Goal: Information Seeking & Learning: Learn about a topic

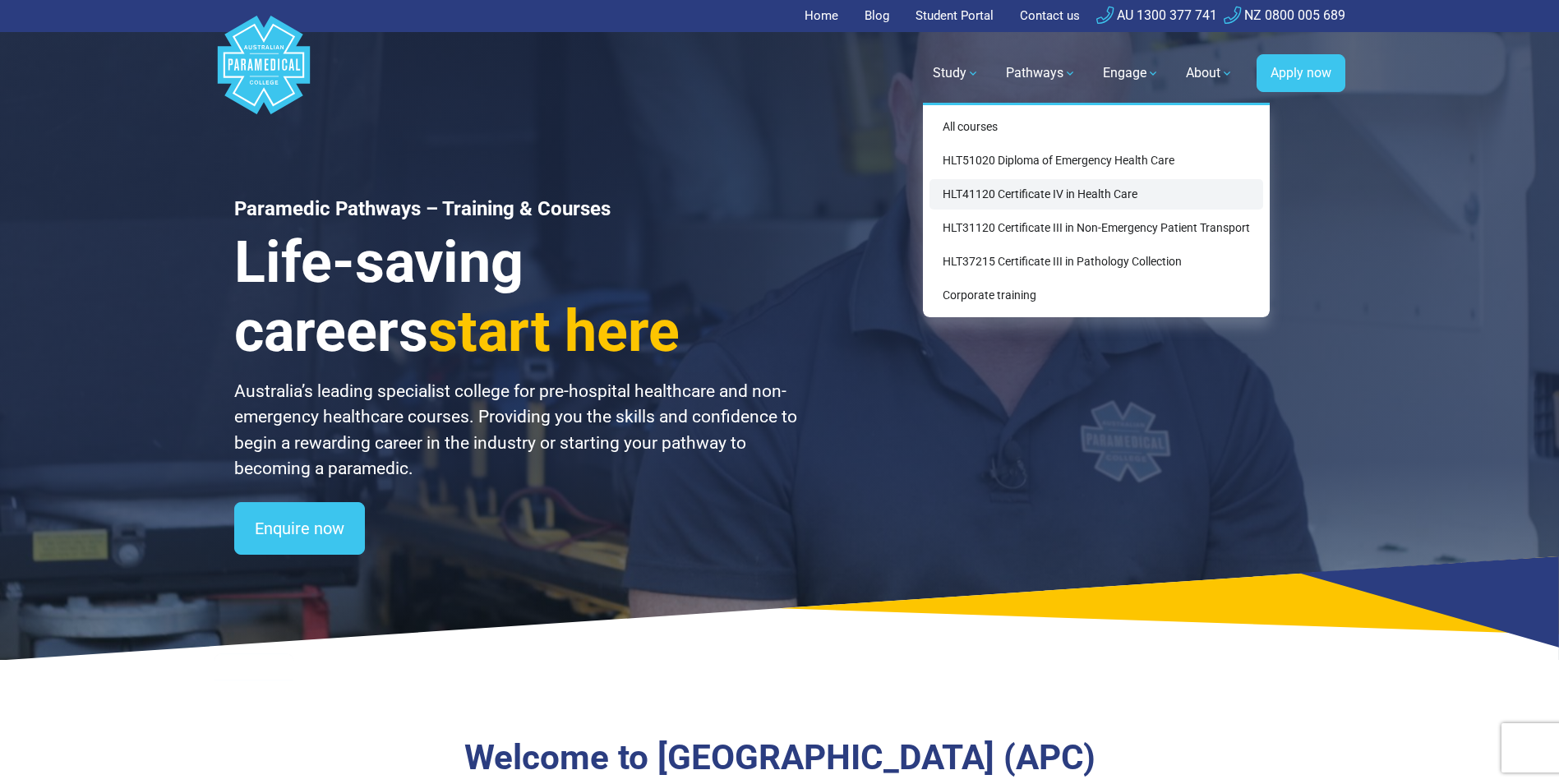
click at [1072, 196] on link "HLT41120 Certificate IV in Health Care" at bounding box center [1096, 194] width 334 height 31
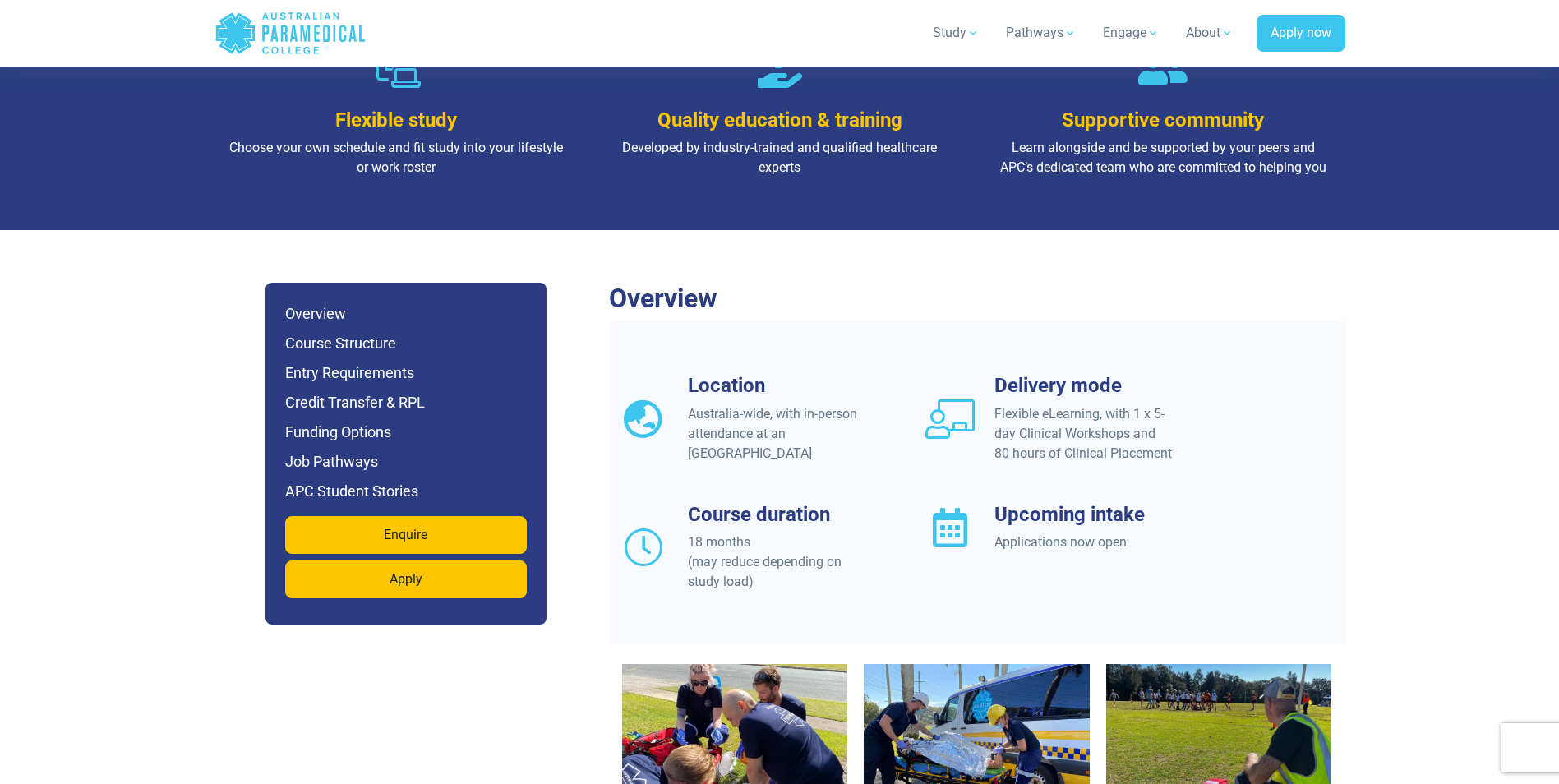
scroll to position [1233, 0]
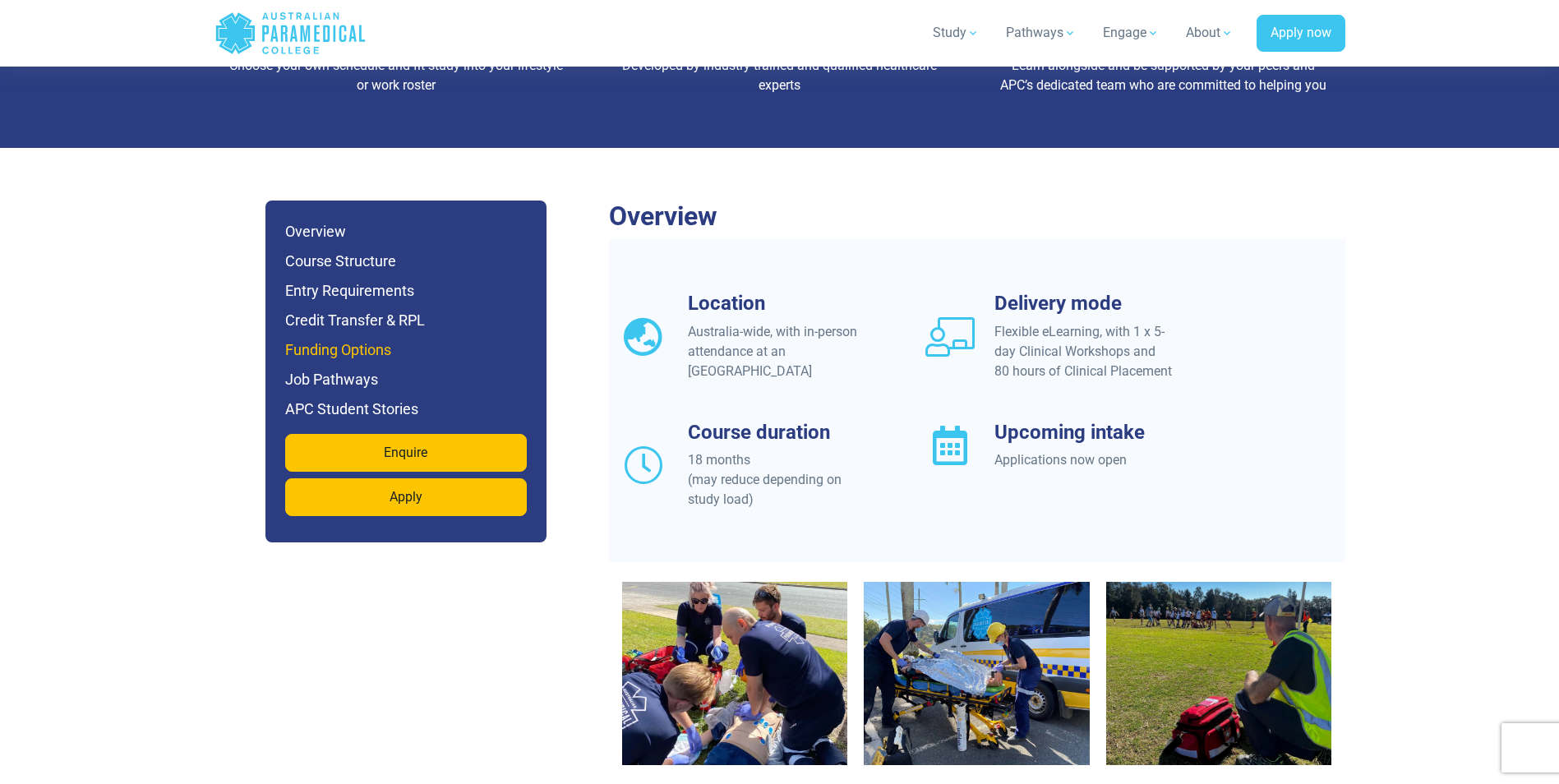
click at [365, 338] on h6 "Funding Options" at bounding box center [406, 349] width 242 height 23
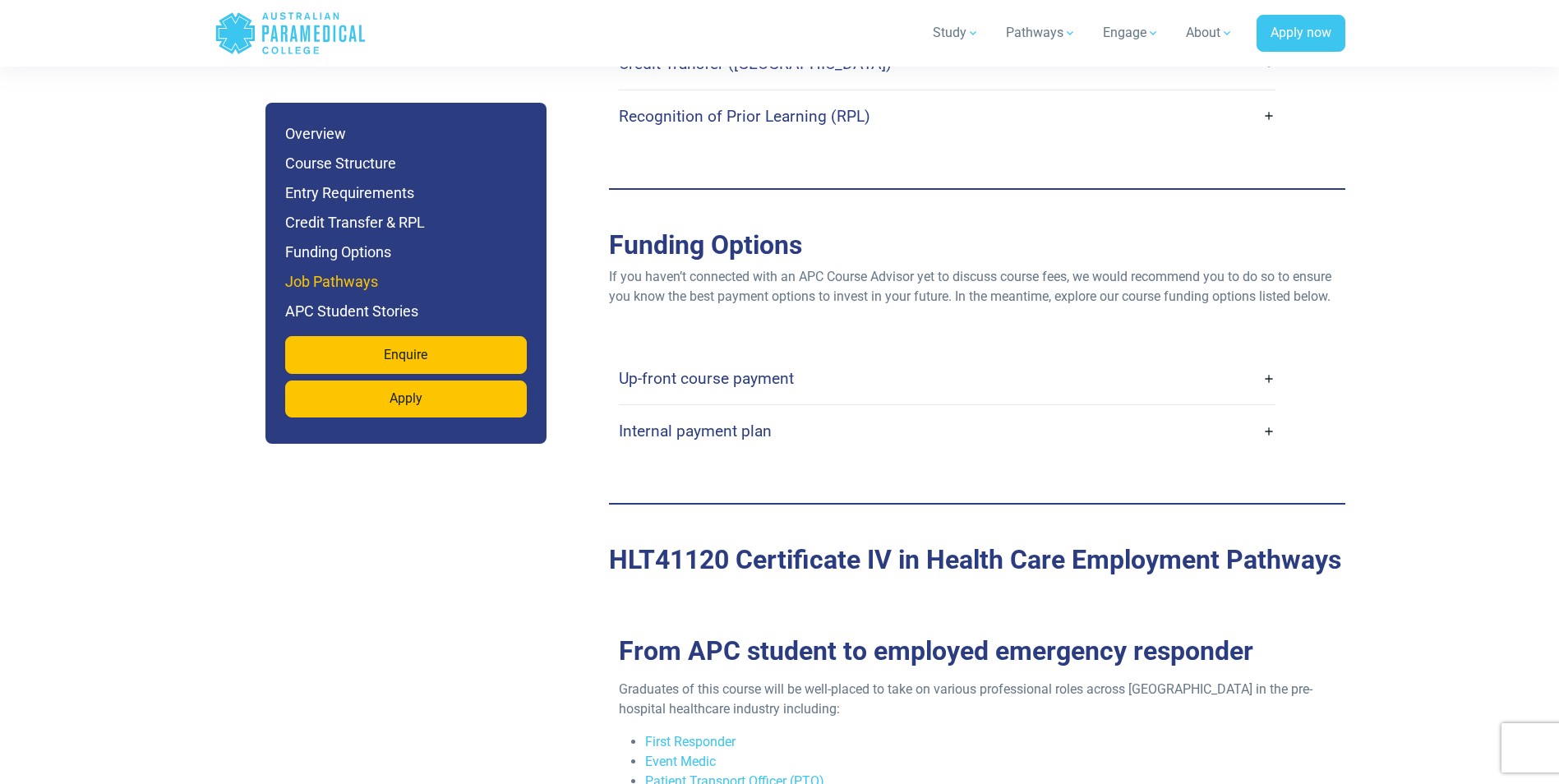
scroll to position [3947, 0]
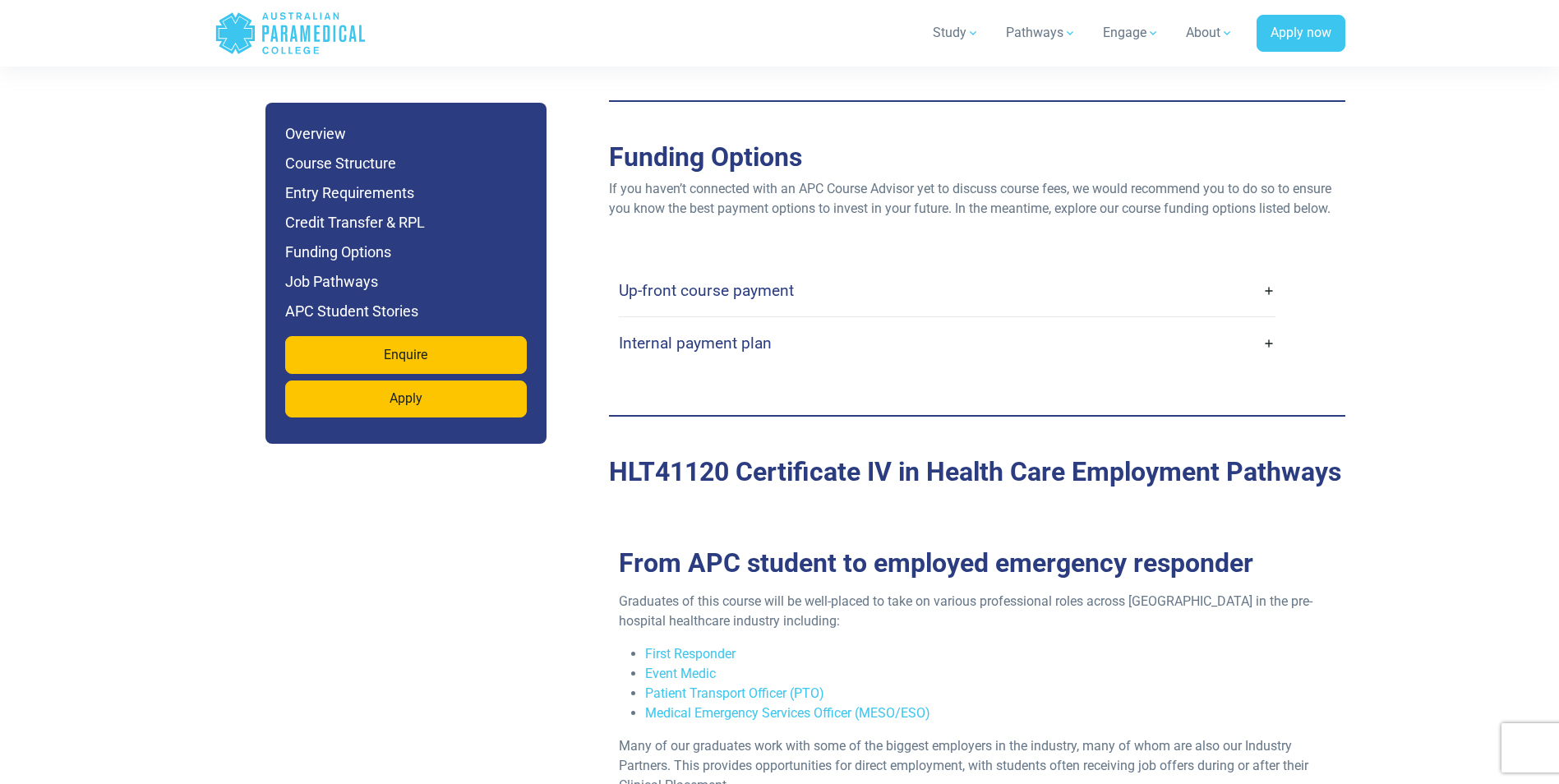
click at [777, 281] on h4 "Up-front course payment" at bounding box center [705, 290] width 175 height 19
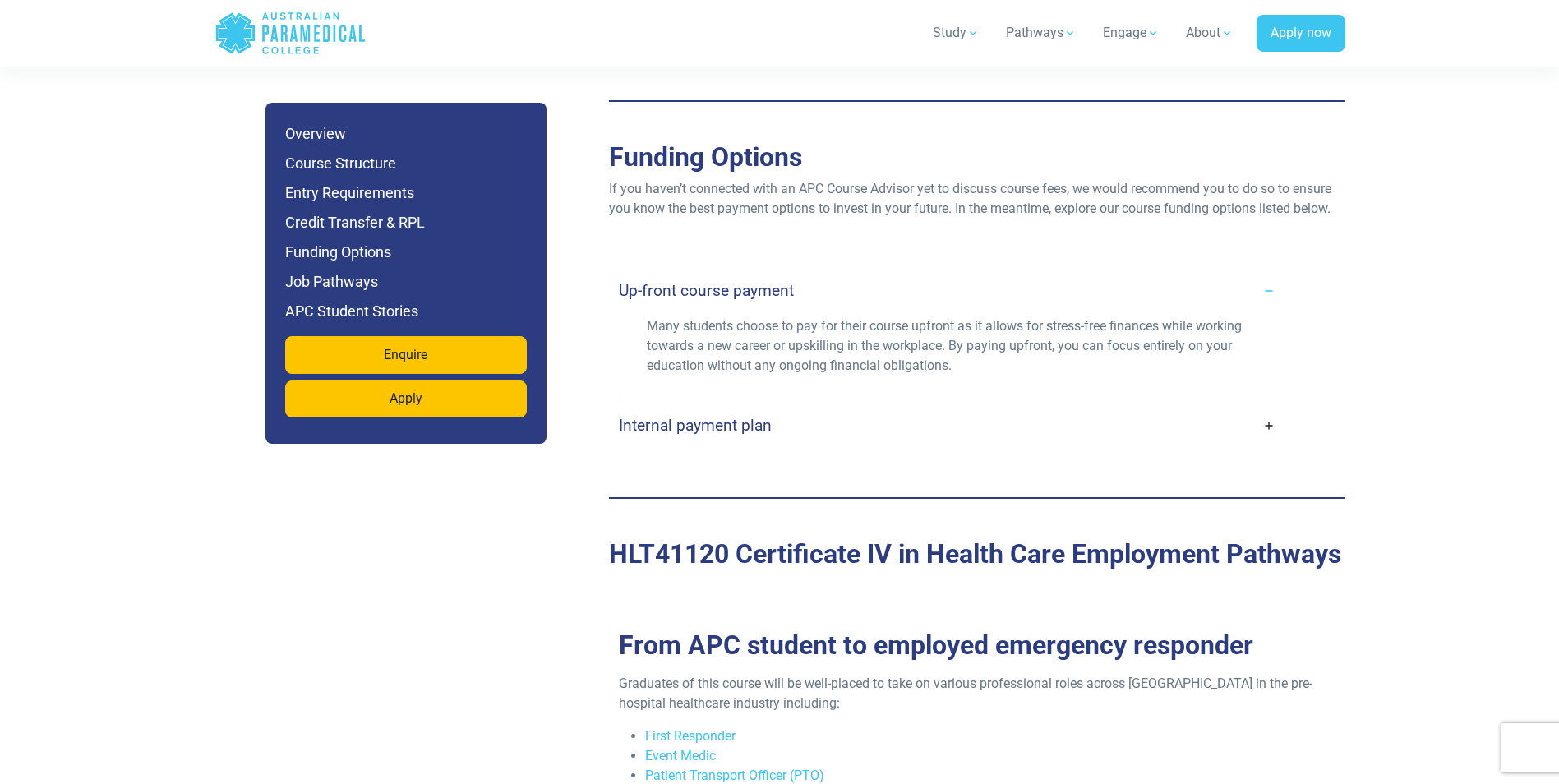
click at [729, 416] on h4 "Internal payment plan" at bounding box center [695, 425] width 153 height 19
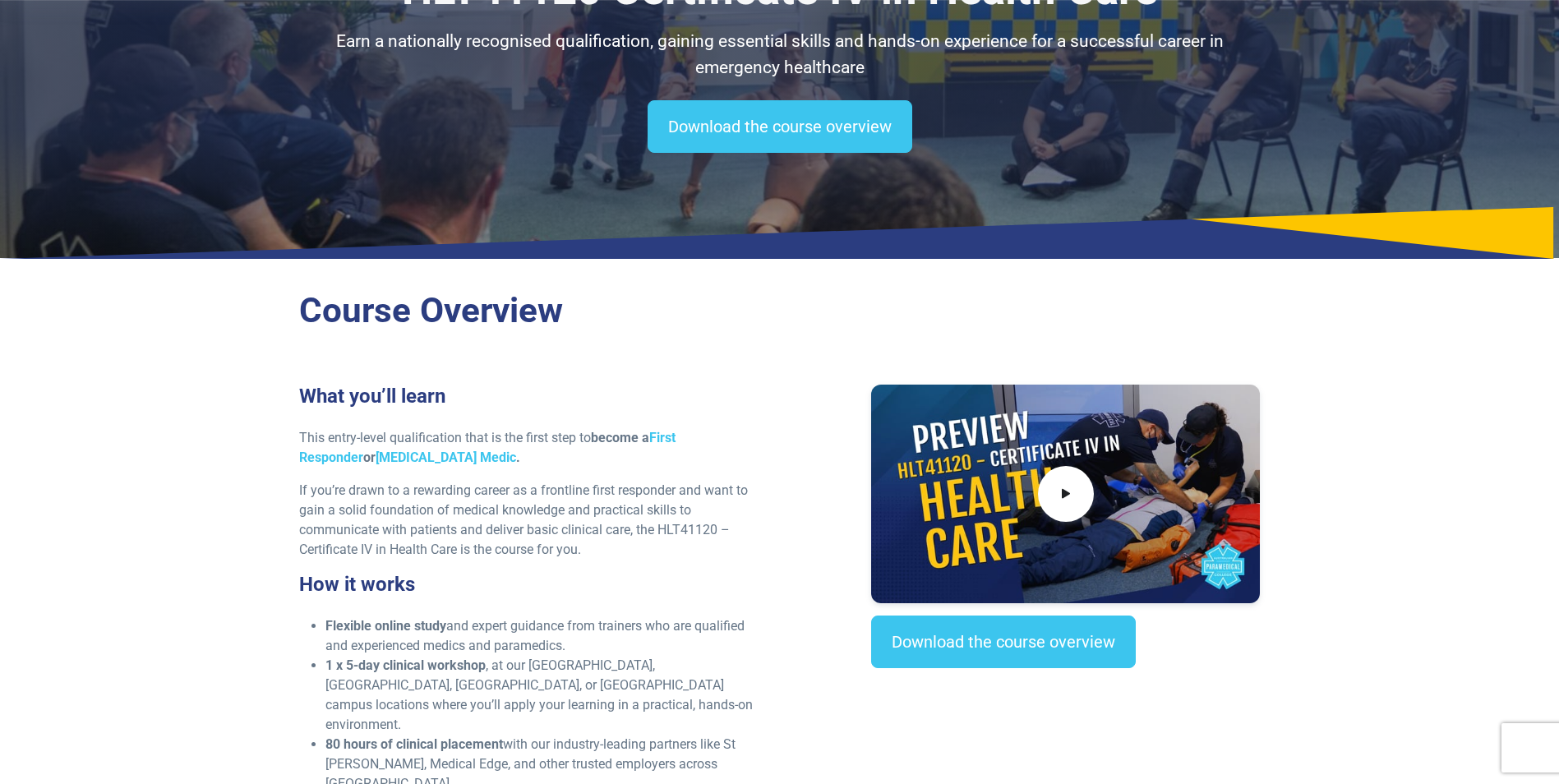
scroll to position [0, 0]
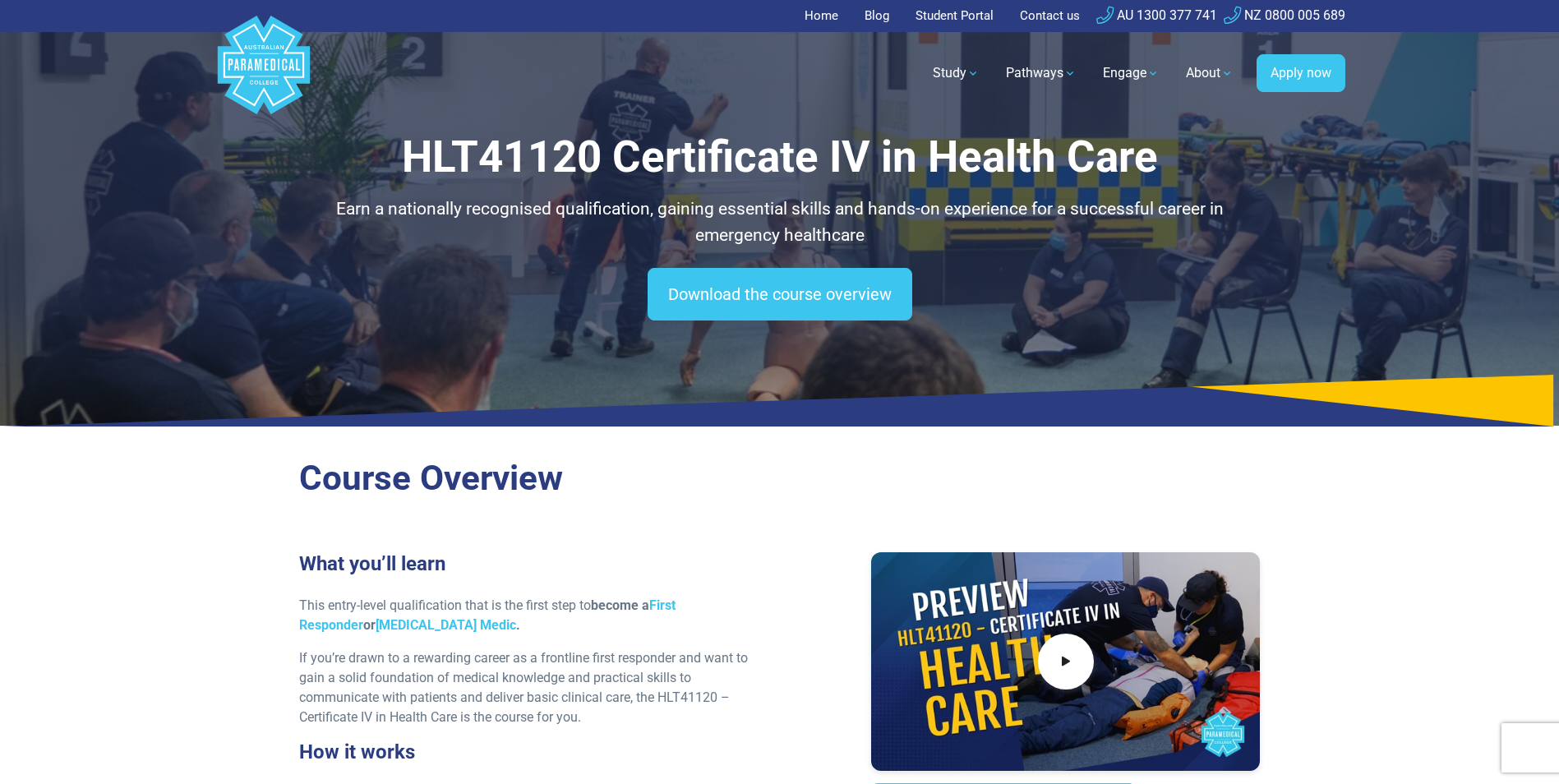
click at [806, 15] on link "Home" at bounding box center [827, 16] width 43 height 32
